Goal: Find specific page/section: Find specific page/section

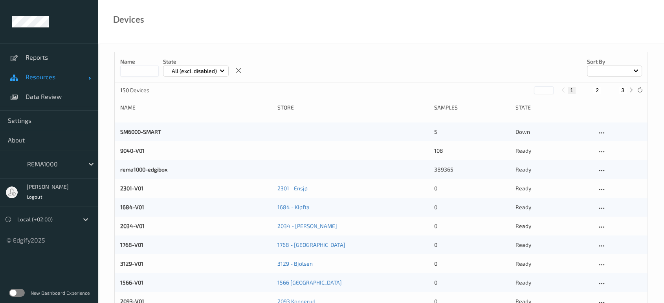
click at [41, 72] on link "Resources" at bounding box center [49, 77] width 98 height 20
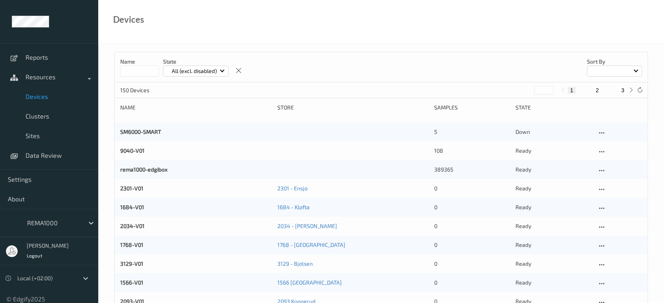
click at [145, 73] on input at bounding box center [139, 71] width 39 height 11
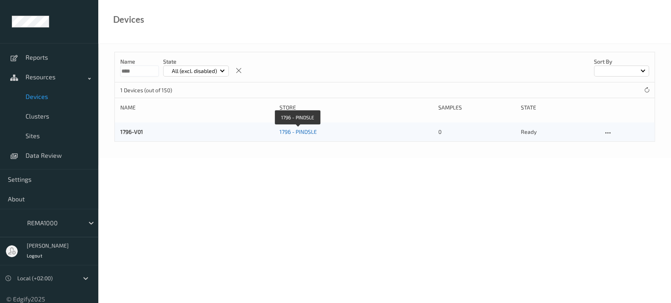
type input "****"
click at [305, 130] on link "1796 - PINDSLE" at bounding box center [297, 131] width 37 height 7
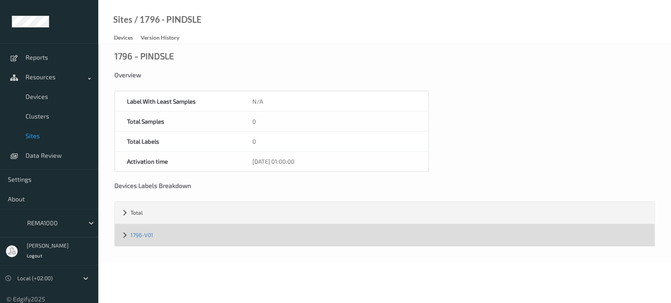
click at [120, 231] on div "1796-V01" at bounding box center [384, 235] width 539 height 22
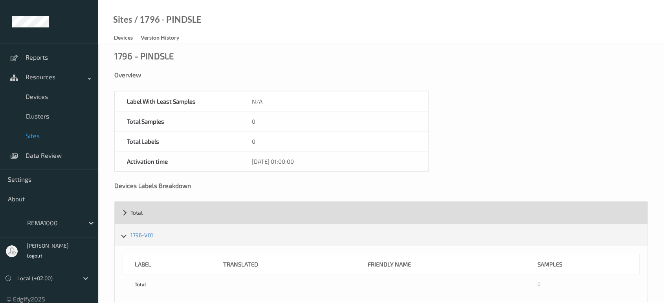
scroll to position [14, 0]
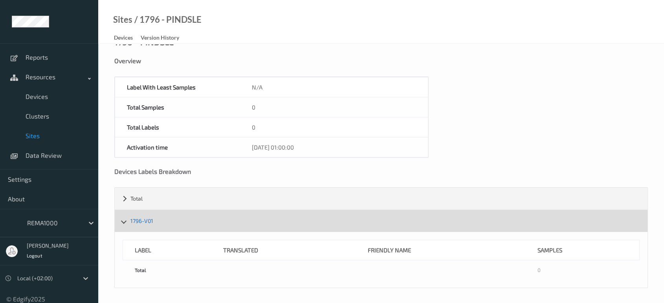
click at [149, 223] on link "1796-V01" at bounding box center [141, 221] width 23 height 7
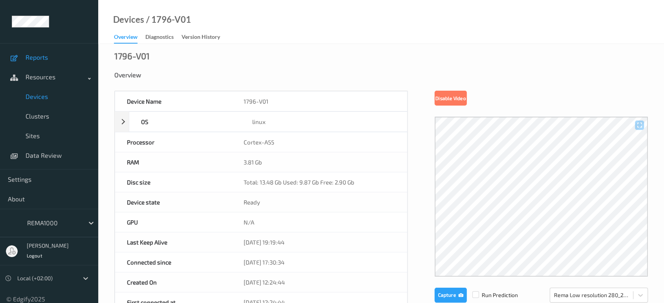
click at [33, 59] on span "Reports" at bounding box center [58, 57] width 65 height 8
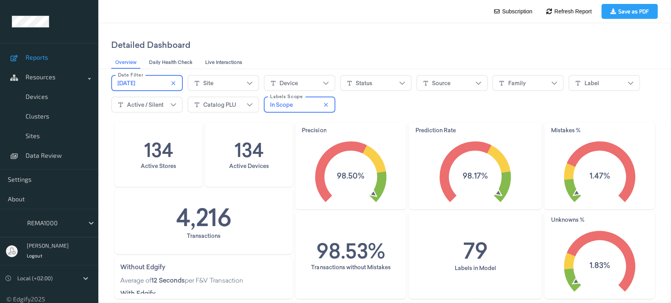
click at [159, 83] on div "[DATE]" at bounding box center [146, 83] width 59 height 12
click at [266, 26] on header "Detailed Dashboard Overview Overview Daily Health Check Daily Health Check Live…" at bounding box center [385, 46] width 572 height 46
click at [272, 82] on icon "string icon" at bounding box center [273, 83] width 5 height 5
click at [326, 82] on icon "chevrondown icon" at bounding box center [326, 83] width 6 height 6
click at [323, 81] on icon "chevrondown icon" at bounding box center [326, 83] width 6 height 6
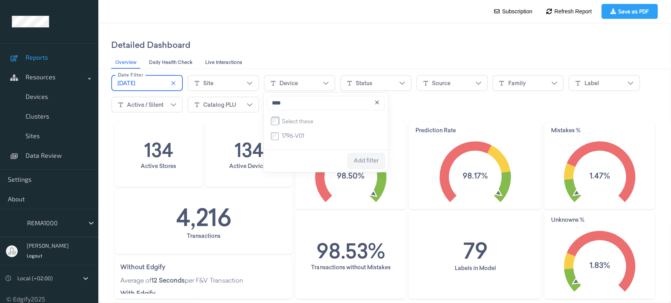
type input "****"
click at [363, 160] on span "Add filter" at bounding box center [366, 161] width 25 height 6
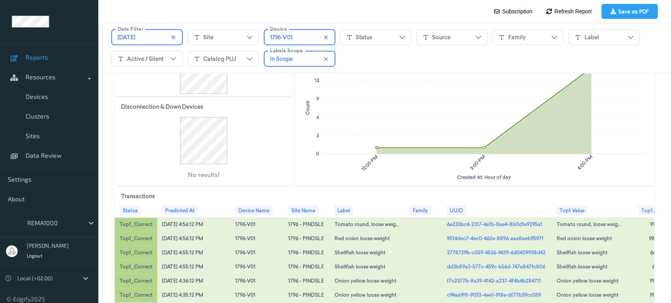
click at [455, 223] on link "6e233bc4-2317-4a1b-8ae4-8b0d1e9295a1" at bounding box center [493, 224] width 95 height 7
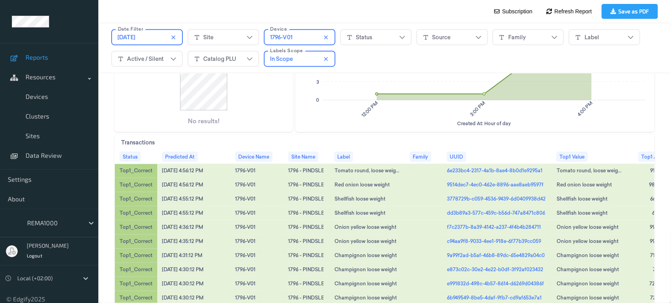
scroll to position [395, 0]
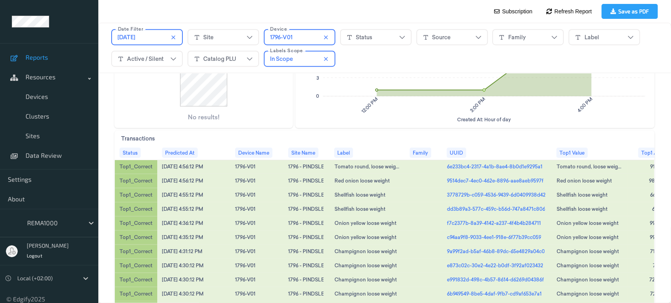
click at [145, 40] on div "[DATE]" at bounding box center [146, 37] width 59 height 12
click at [653, 73] on div "1 Active Stores 1 Active Devices Precision 100.00% Prediction Rate 100% Mistake…" at bounding box center [385, 63] width 572 height 672
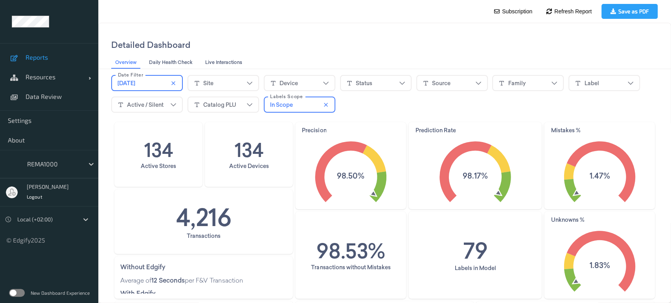
click at [327, 83] on icon "chevrondown icon" at bounding box center [326, 83] width 6 height 6
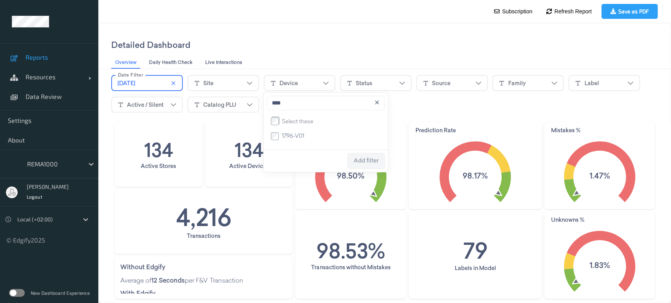
type input "****"
click at [361, 160] on span "Add filter" at bounding box center [366, 161] width 25 height 6
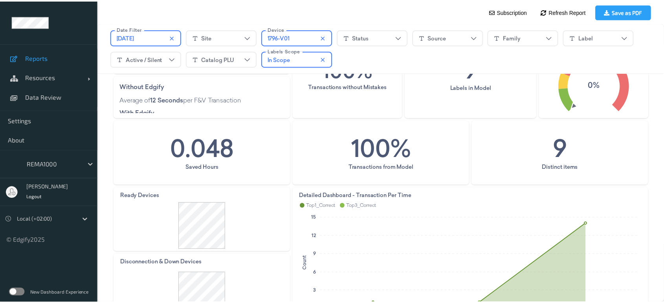
scroll to position [124, 0]
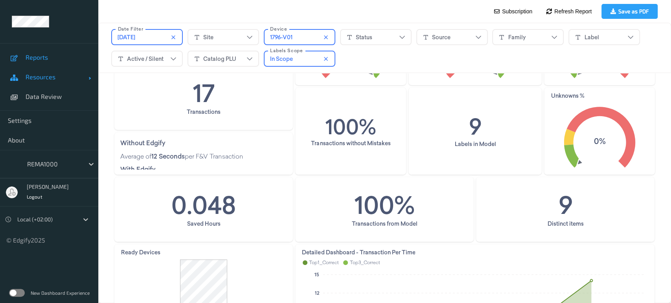
click at [37, 75] on span "Resources" at bounding box center [57, 77] width 63 height 8
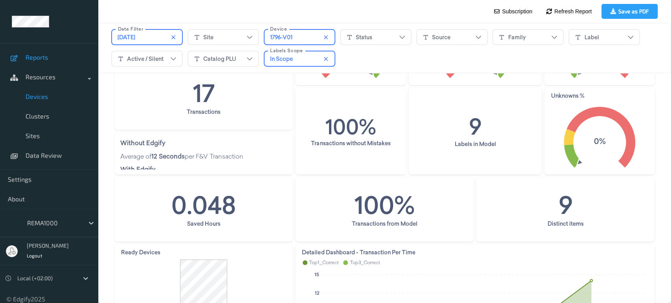
click at [39, 99] on span "Devices" at bounding box center [58, 97] width 65 height 8
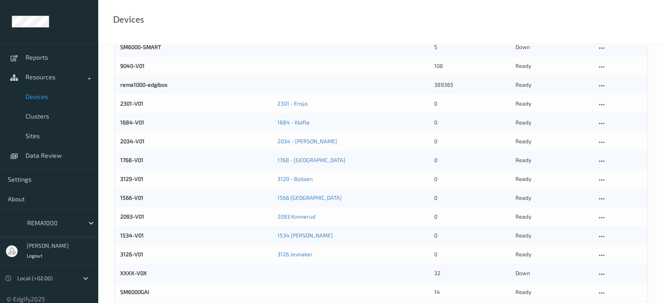
scroll to position [17, 0]
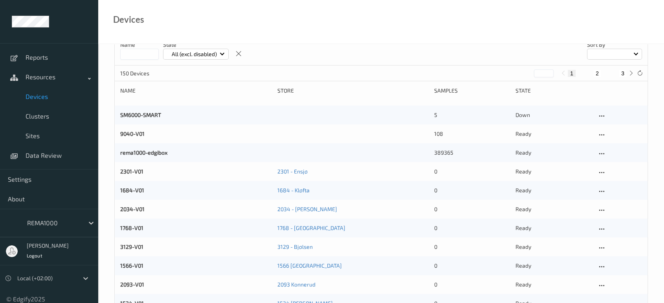
click at [145, 55] on input at bounding box center [139, 54] width 39 height 11
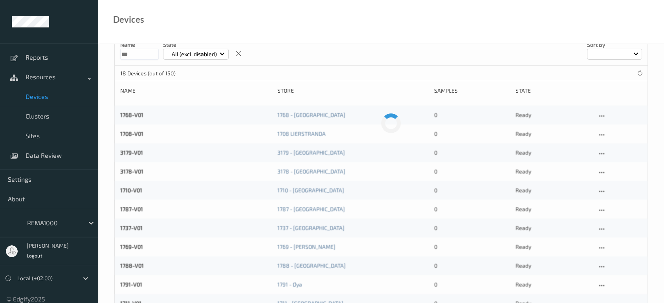
scroll to position [0, 0]
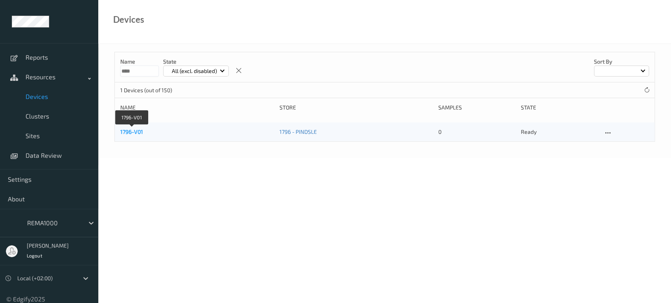
type input "****"
click at [138, 131] on link "1796-V01" at bounding box center [131, 131] width 23 height 7
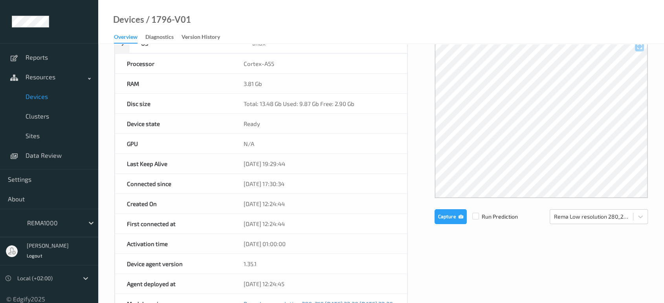
scroll to position [78, 0]
